Goal: Task Accomplishment & Management: Use online tool/utility

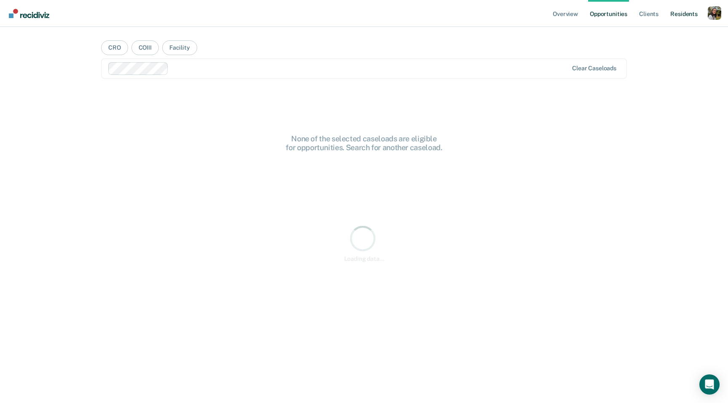
click at [699, 17] on link "Resident s" at bounding box center [683, 13] width 31 height 27
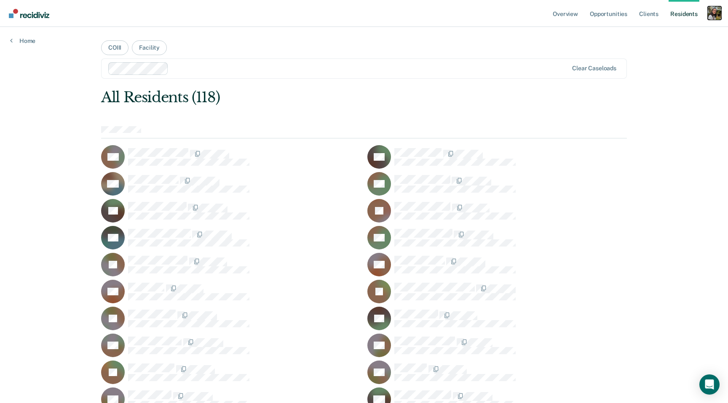
click at [714, 17] on div "Profile dropdown button" at bounding box center [713, 12] width 13 height 13
click at [658, 34] on link "Profile" at bounding box center [680, 34] width 68 height 7
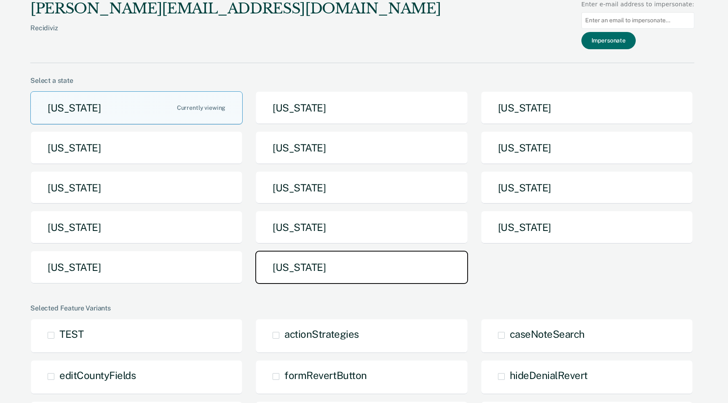
click at [404, 259] on button "[US_STATE]" at bounding box center [361, 267] width 212 height 33
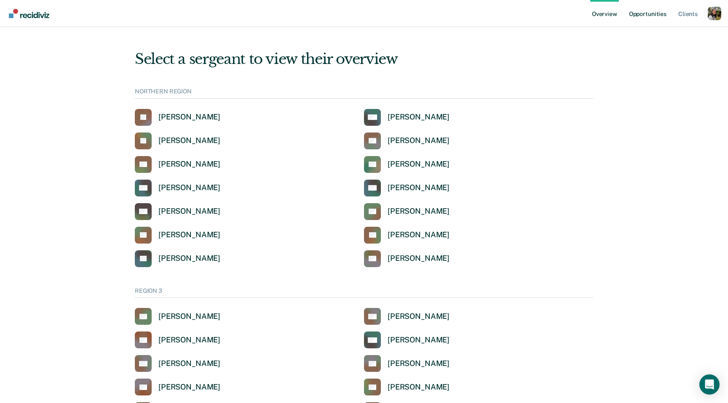
click at [651, 18] on link "Opportunities" at bounding box center [647, 13] width 41 height 27
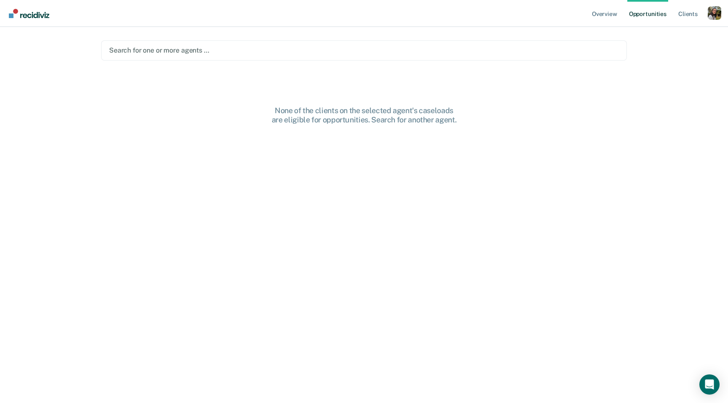
click at [344, 60] on div "Search for one or more agents …" at bounding box center [363, 50] width 525 height 20
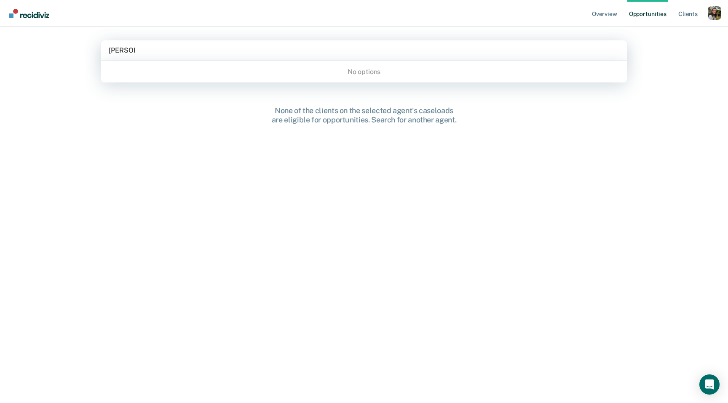
type input "[PERSON_NAME]"
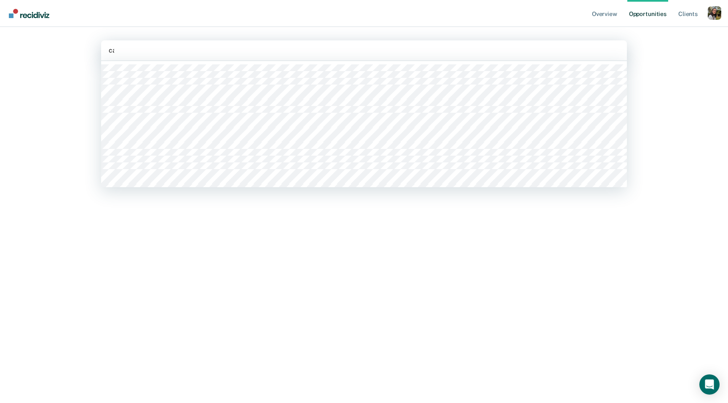
type input "cast"
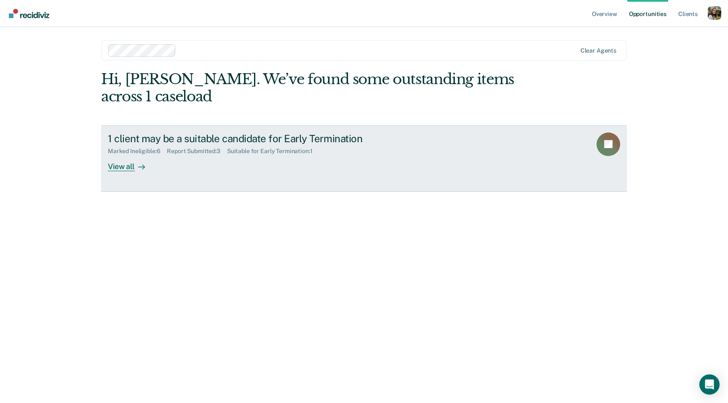
click at [344, 161] on div "1 client may be a suitable candidate for Early Termination Marked Ineligible : …" at bounding box center [266, 152] width 316 height 39
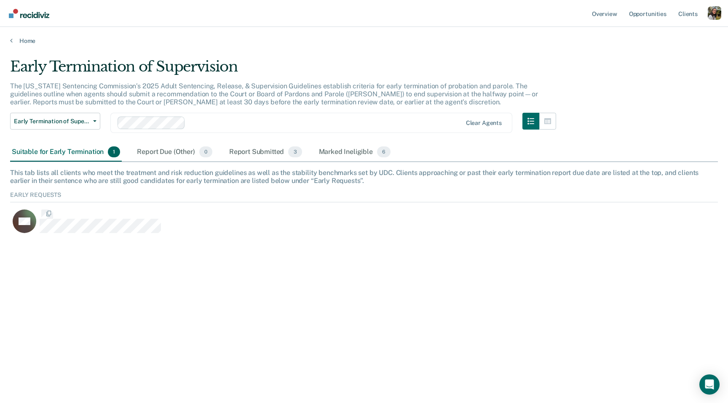
scroll to position [51, 707]
click at [274, 152] on div "Report Submitted 3" at bounding box center [265, 152] width 76 height 19
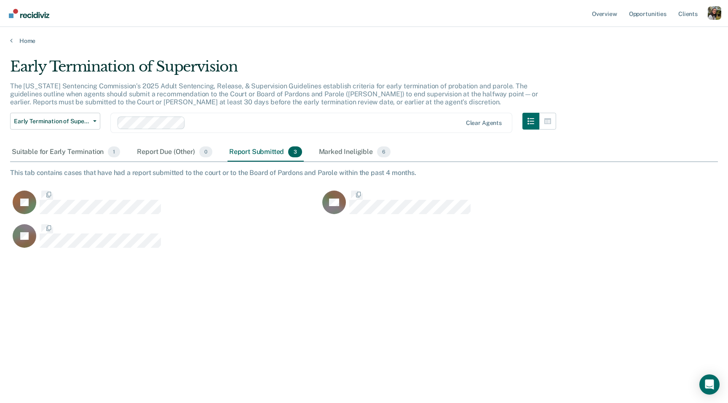
scroll to position [282, 707]
click at [79, 153] on div "Suitable for Early Termination 1" at bounding box center [66, 152] width 112 height 19
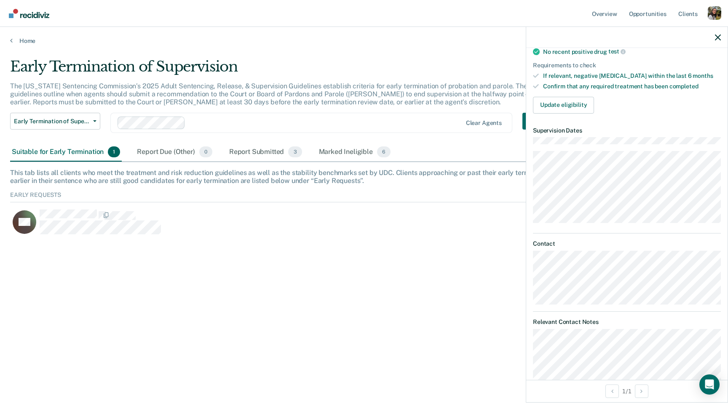
scroll to position [0, 0]
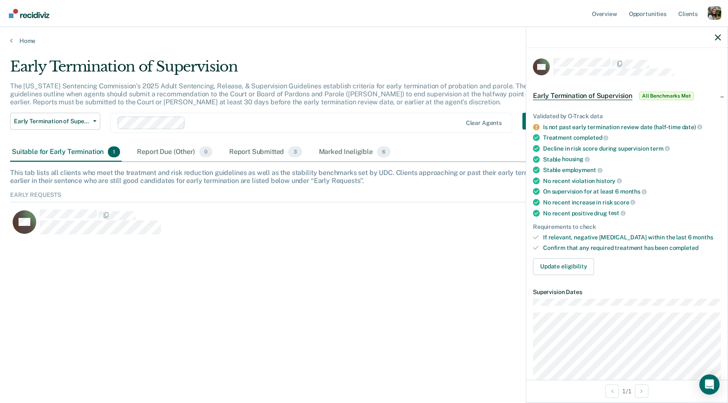
click at [573, 210] on div "No recent positive [MEDICAL_DATA]" at bounding box center [632, 214] width 178 height 8
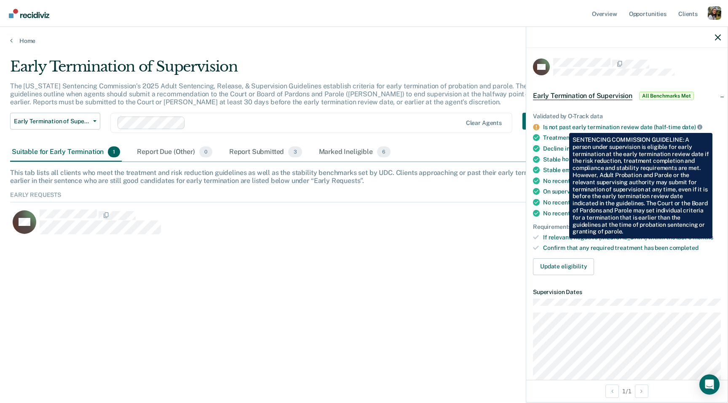
click at [697, 127] on icon at bounding box center [699, 127] width 5 height 5
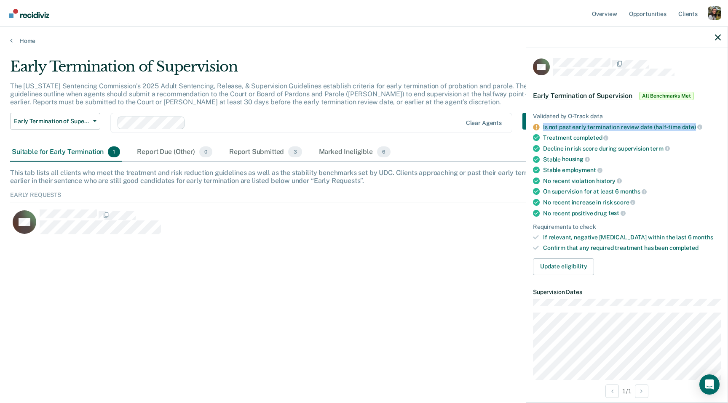
drag, startPoint x: 541, startPoint y: 127, endPoint x: 692, endPoint y: 128, distance: 151.2
click at [692, 128] on li "Is not past early termination review date (half-time date)" at bounding box center [627, 127] width 188 height 8
copy div "Is not past early termination review date (half-time date)"
click at [427, 235] on div "CH" at bounding box center [319, 226] width 619 height 34
click at [237, 144] on div "Report Submitted 3" at bounding box center [265, 152] width 76 height 19
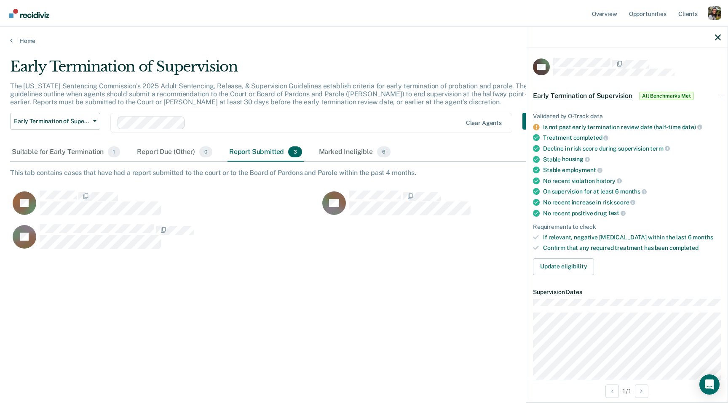
scroll to position [282, 707]
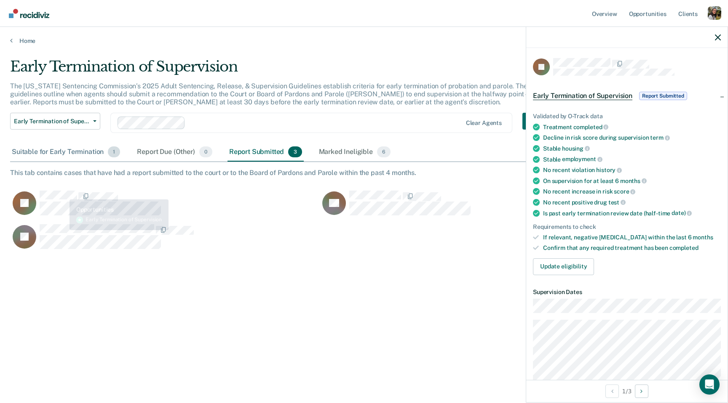
click at [56, 144] on div "Suitable for Early Termination 1" at bounding box center [66, 152] width 112 height 19
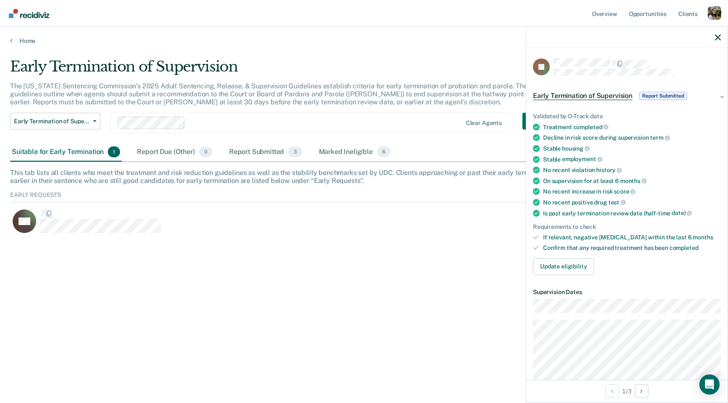
scroll to position [51, 707]
click at [391, 105] on div "The [US_STATE] Sentencing Commission’s 2025 Adult Sentencing, Release, & Superv…" at bounding box center [283, 97] width 546 height 31
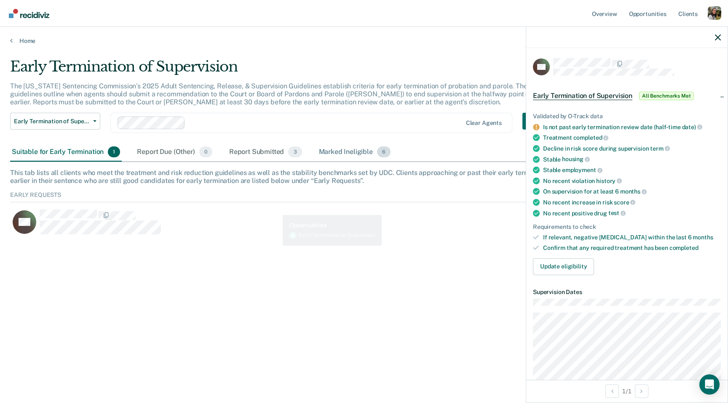
click at [342, 151] on div "Marked Ineligible 6" at bounding box center [354, 152] width 75 height 19
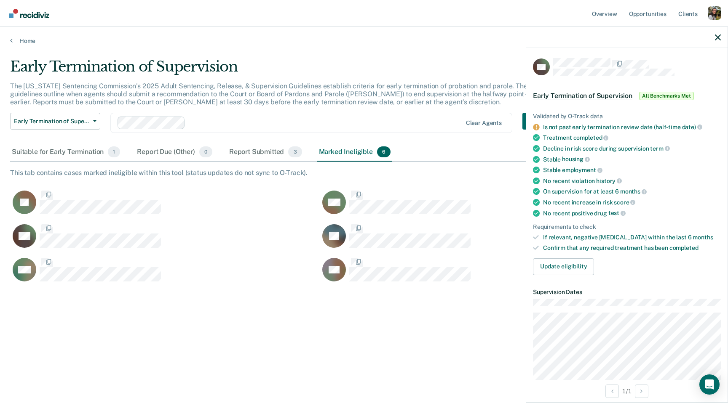
scroll to position [282, 707]
click at [262, 144] on div "Report Submitted 3" at bounding box center [265, 152] width 76 height 19
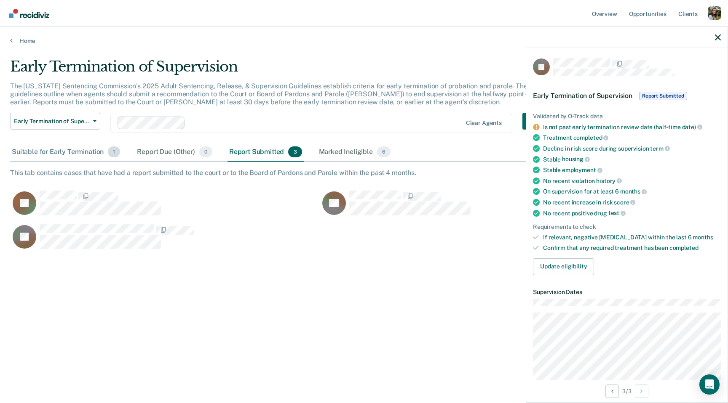
click at [56, 156] on div "Suitable for Early Termination 1" at bounding box center [66, 152] width 112 height 19
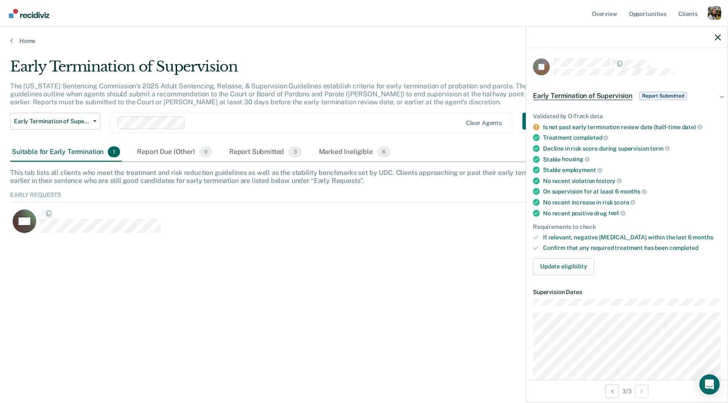
scroll to position [51, 707]
click at [86, 296] on div "Early Termination of Supervision The [US_STATE] Sentencing Commission’s 2025 Ad…" at bounding box center [363, 199] width 707 height 282
